Goal: Find specific page/section: Find specific page/section

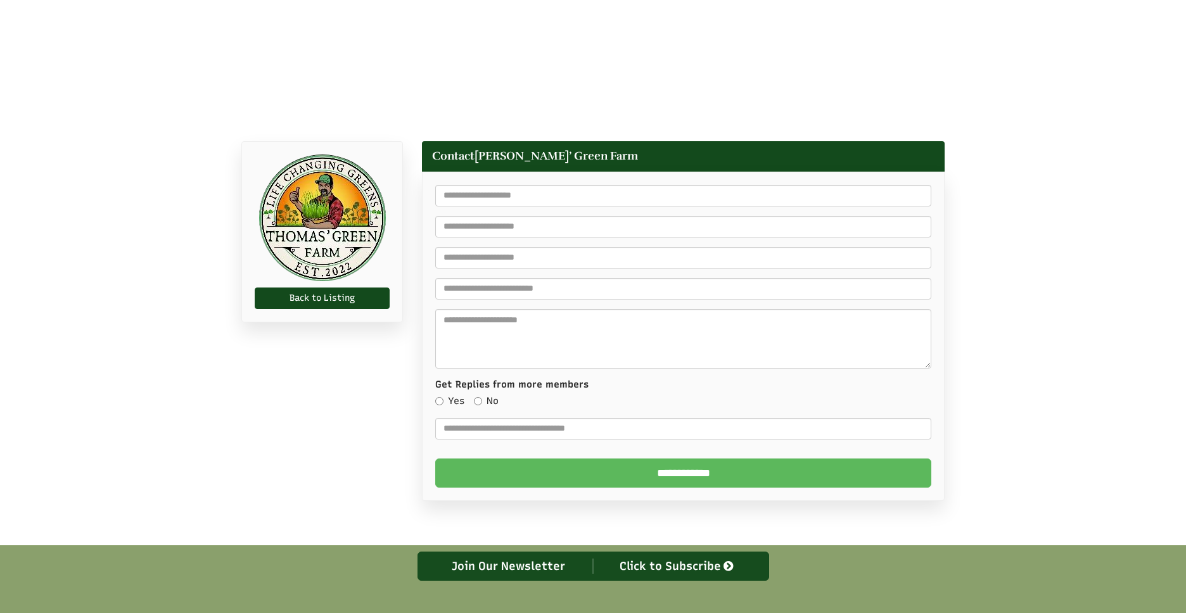
scroll to position [433, 0]
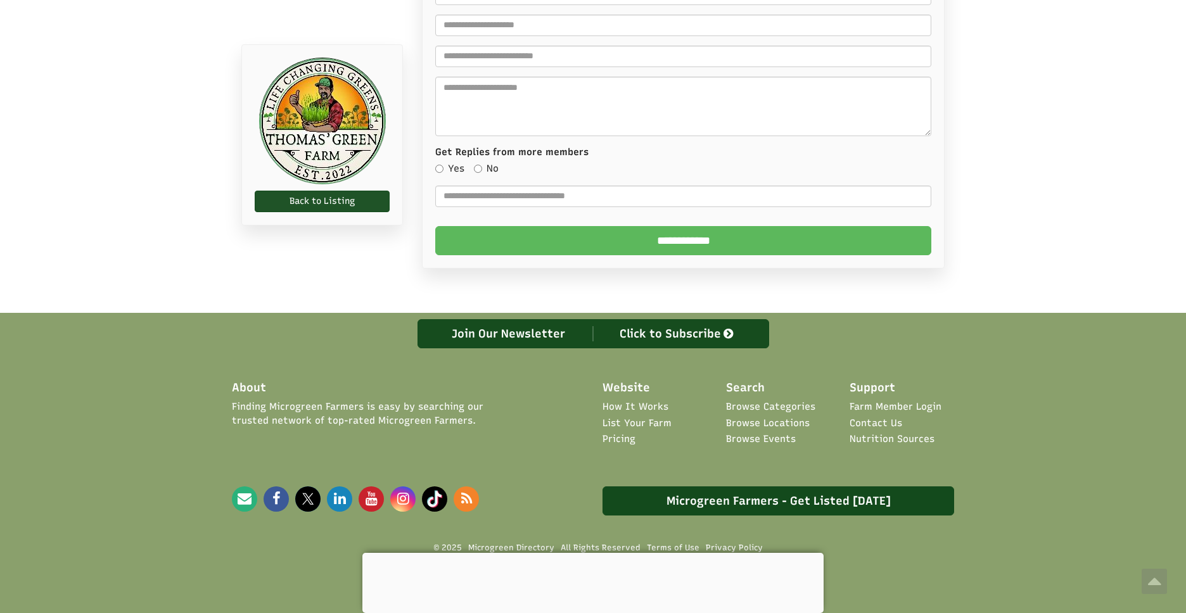
click at [370, 195] on link "Back to Listing" at bounding box center [322, 202] width 135 height 22
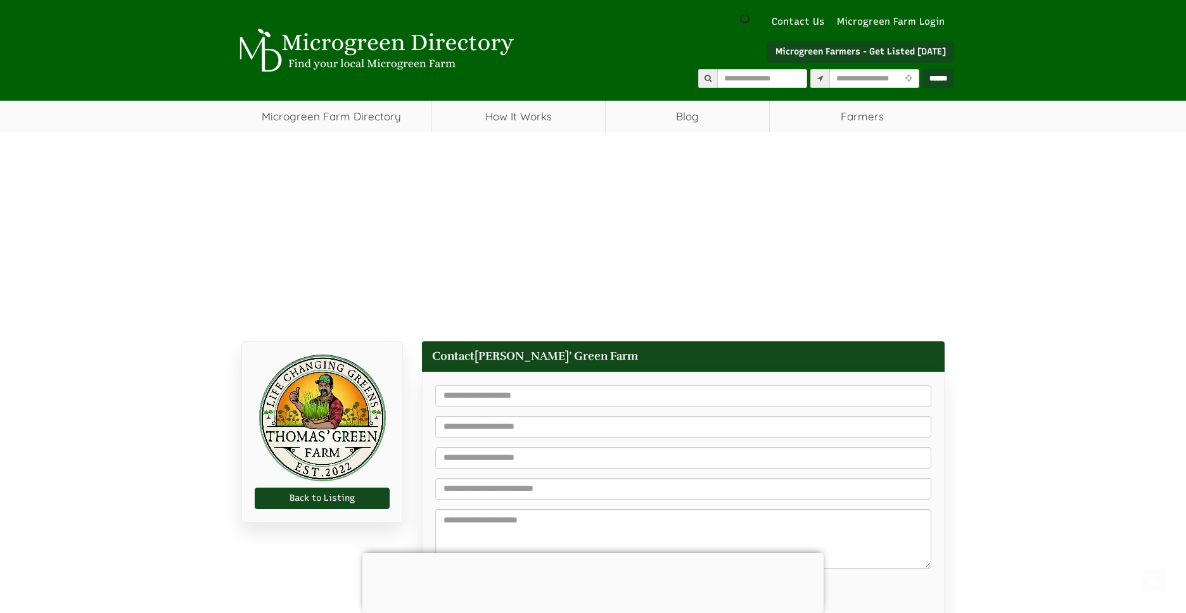
scroll to position [433, 0]
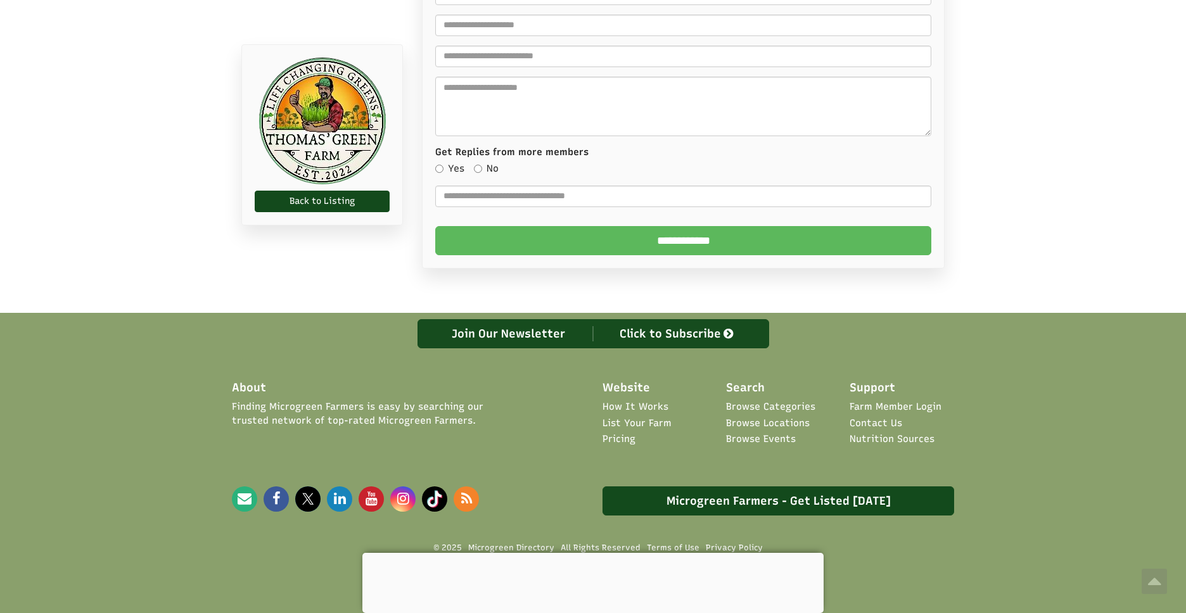
select select "Language Translate Widget"
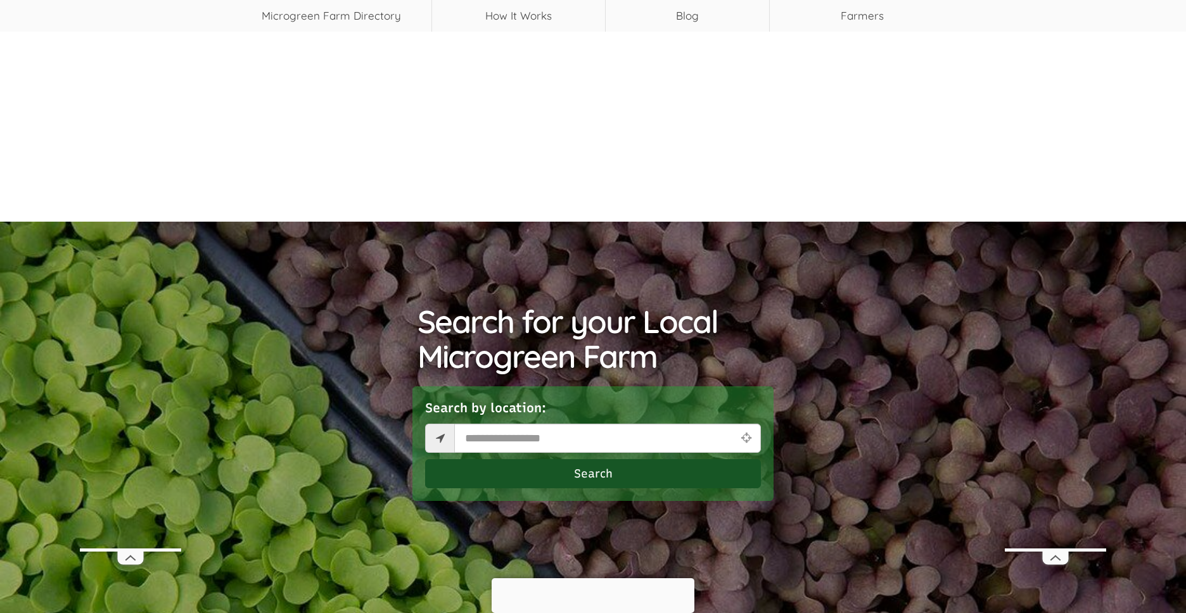
scroll to position [127, 0]
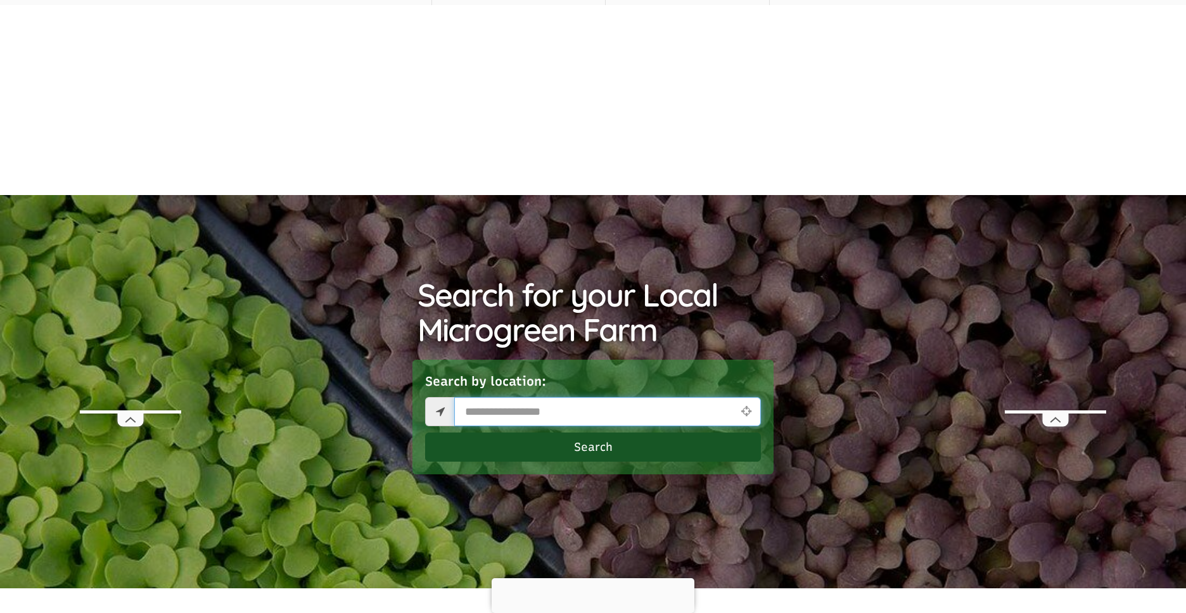
click at [506, 415] on input "text" at bounding box center [607, 411] width 307 height 29
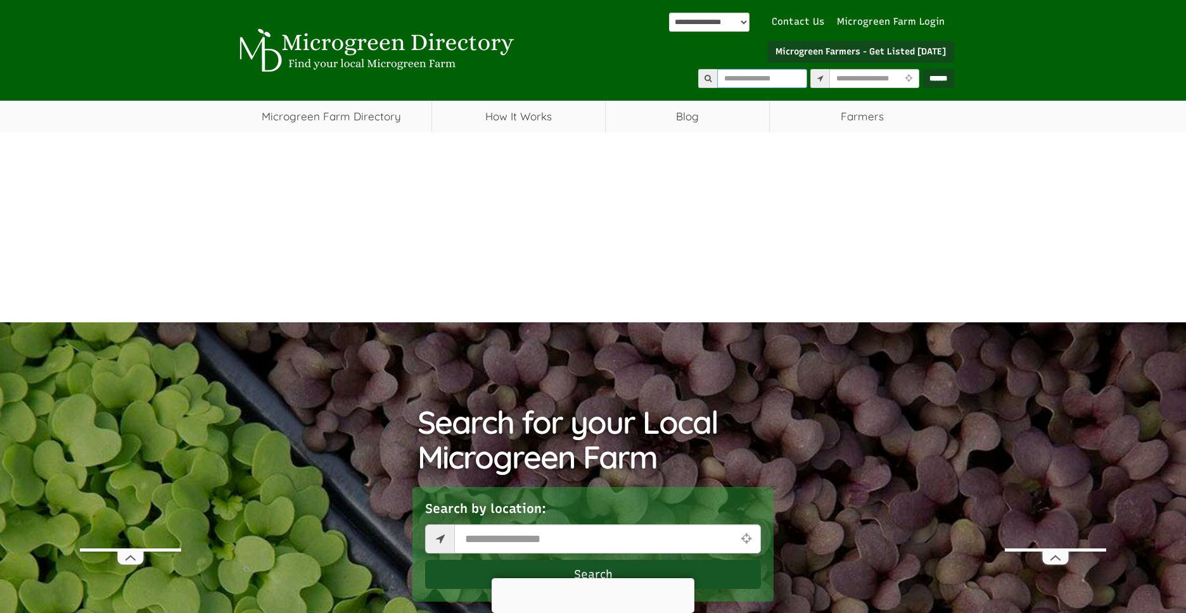
click at [717, 80] on input "text" at bounding box center [762, 78] width 90 height 19
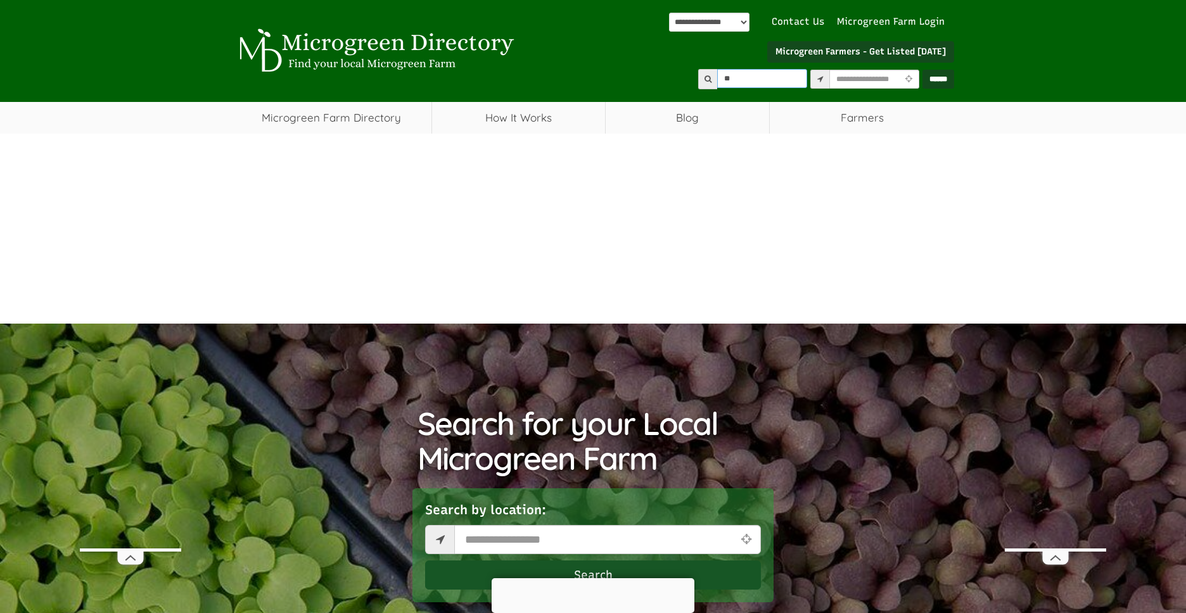
type input "***"
type input "******"
click at [923, 70] on input "******" at bounding box center [939, 79] width 32 height 19
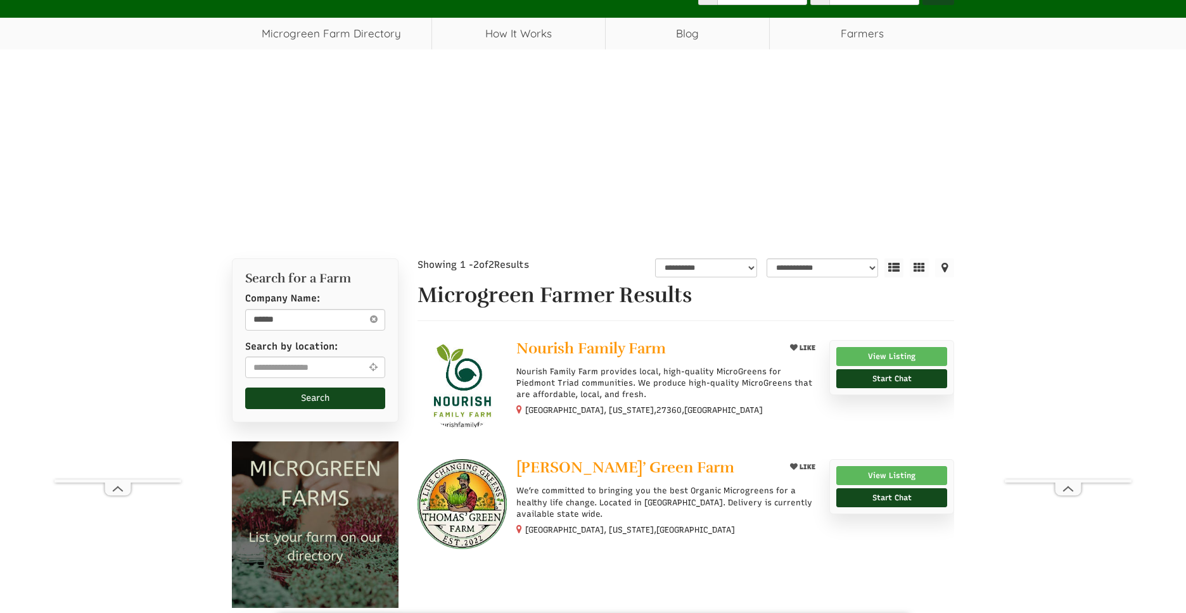
scroll to position [145, 0]
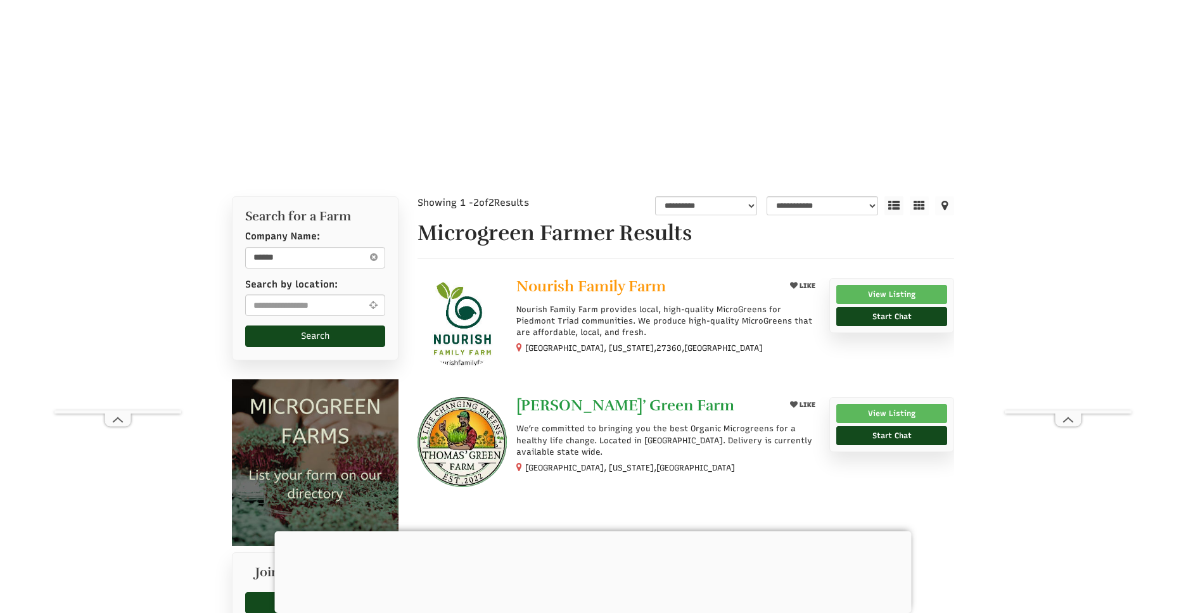
click at [587, 407] on span "Thomas’ Green Farm" at bounding box center [625, 405] width 218 height 19
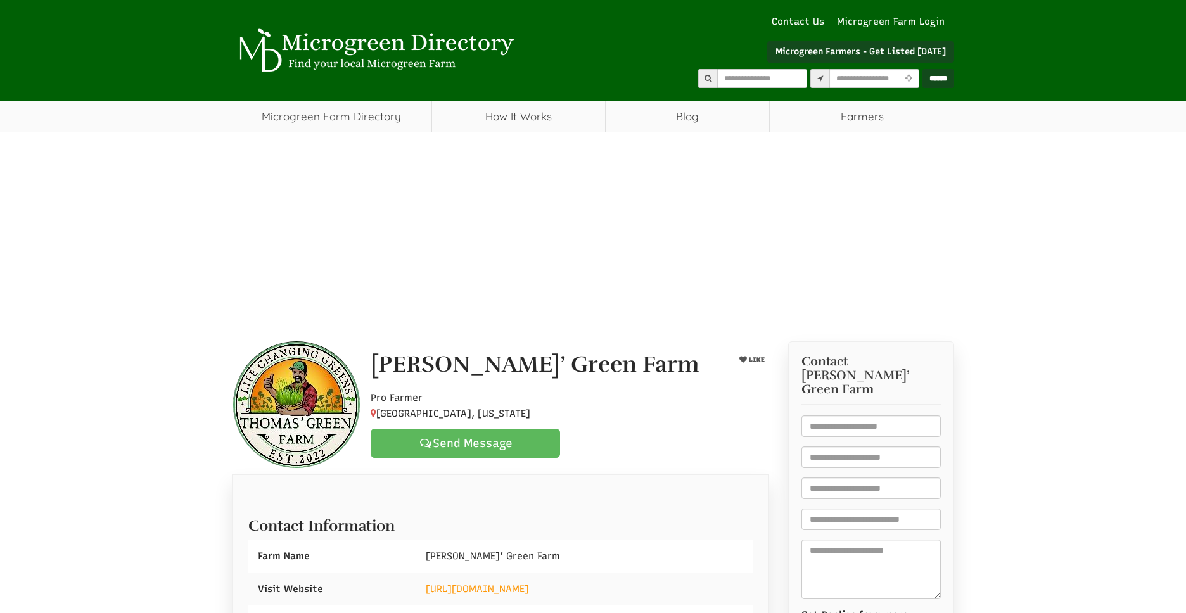
select select "Language Translate Widget"
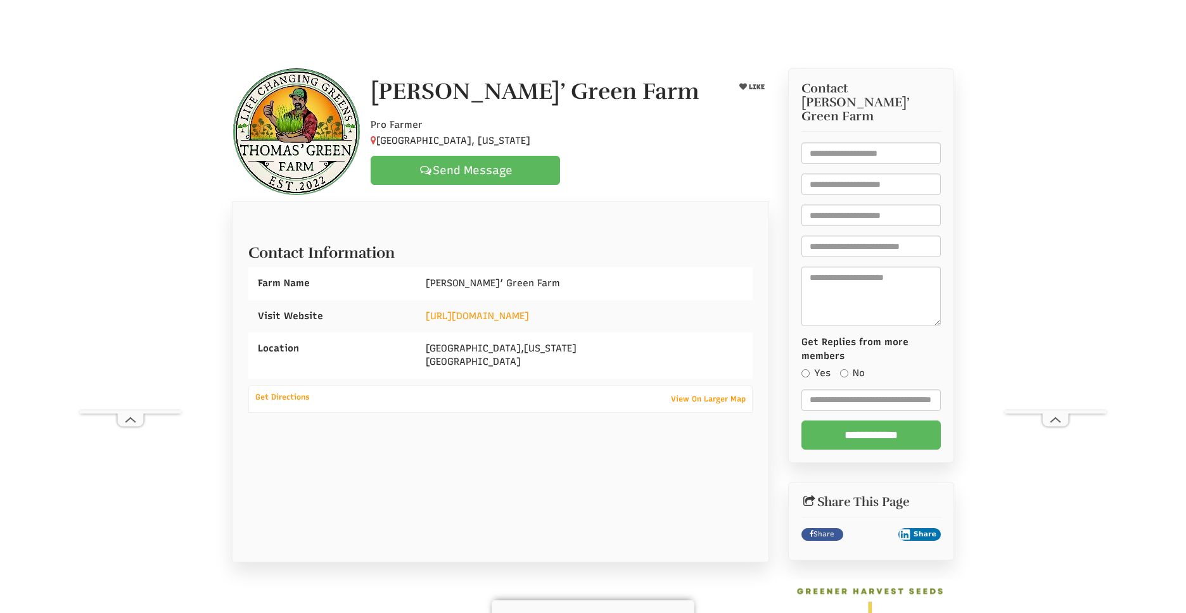
scroll to position [275, 0]
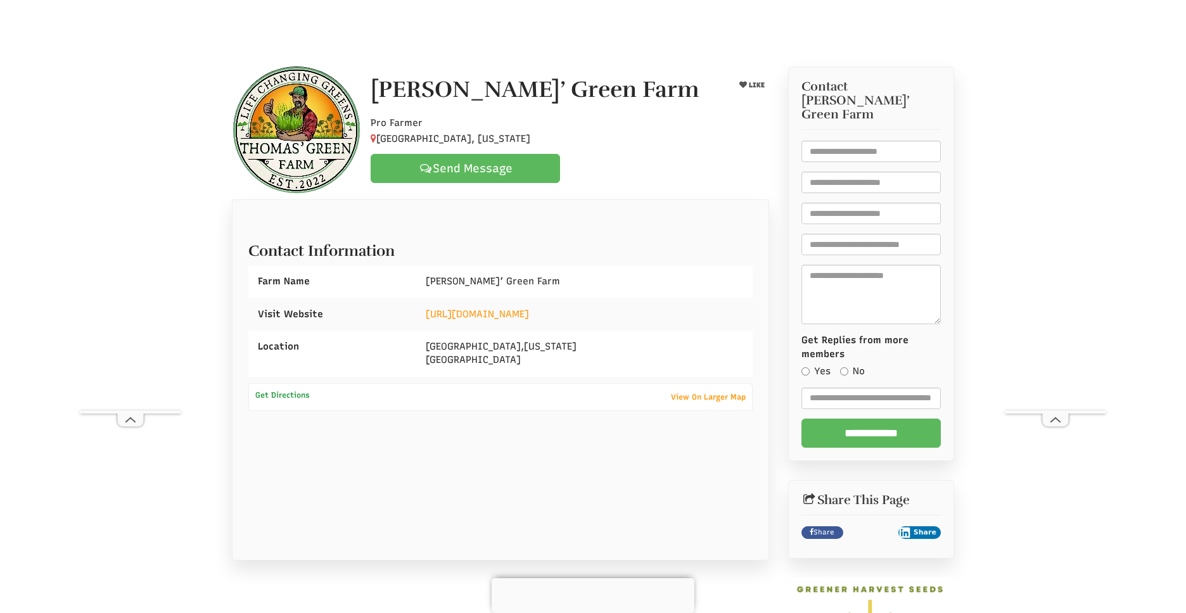
click at [274, 403] on link "Get Directions" at bounding box center [282, 395] width 67 height 15
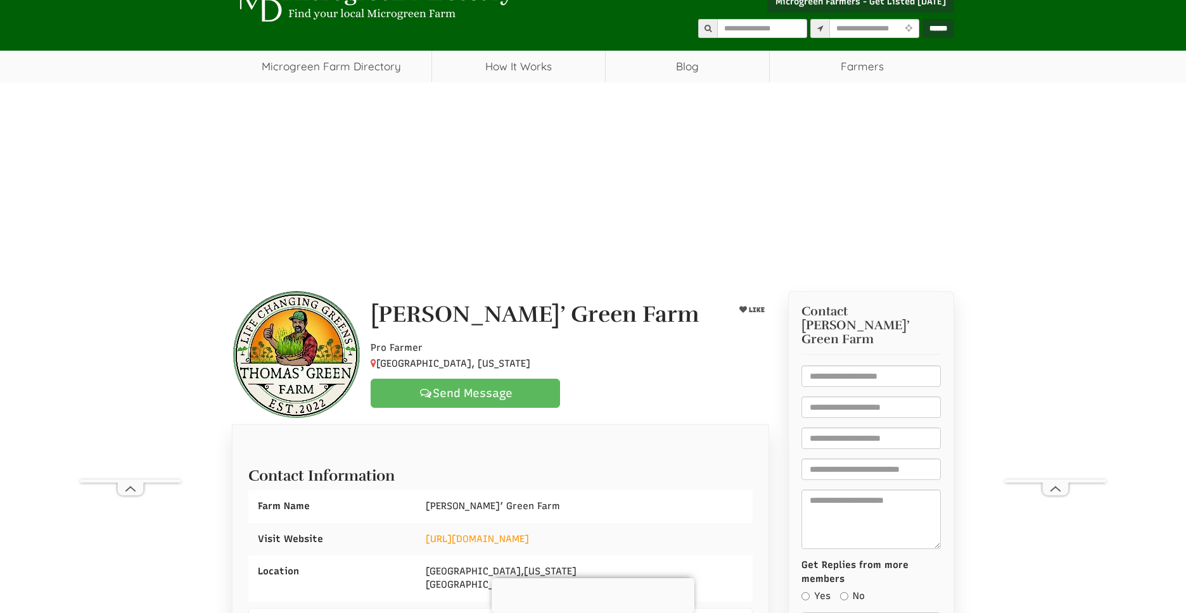
scroll to position [0, 0]
